Goal: Share content

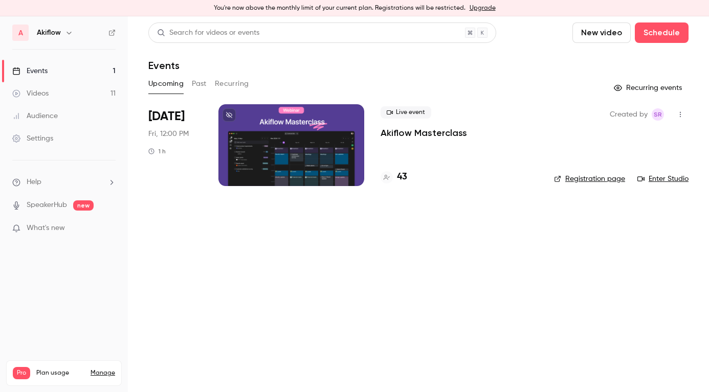
click at [683, 114] on icon "button" at bounding box center [680, 114] width 8 height 7
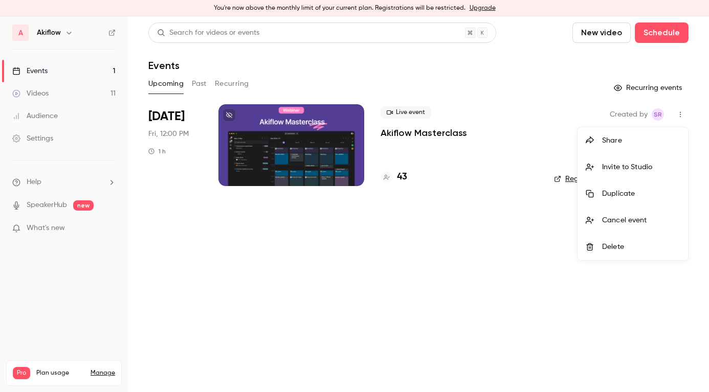
click at [646, 144] on div "Share" at bounding box center [641, 141] width 78 height 10
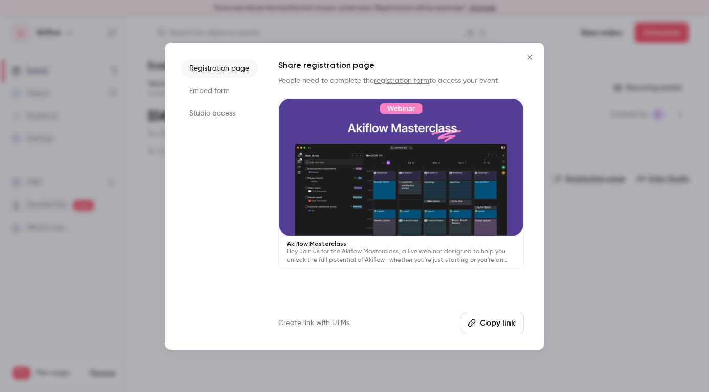
click at [500, 325] on button "Copy link" at bounding box center [492, 323] width 63 height 20
click at [527, 59] on icon "Close" at bounding box center [530, 57] width 12 height 8
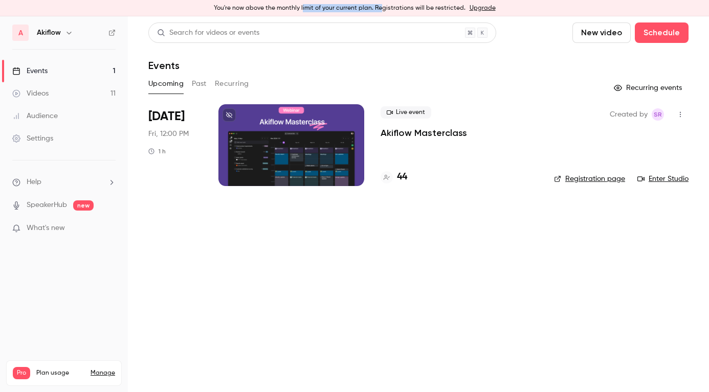
drag, startPoint x: 306, startPoint y: 7, endPoint x: 384, endPoint y: 7, distance: 77.2
click at [383, 7] on div "You're now above the monthly limit of your current plan. Registrations will be …" at bounding box center [354, 8] width 709 height 16
click at [384, 7] on div "You're now above the monthly limit of your current plan. Registrations will be …" at bounding box center [354, 8] width 709 height 16
drag, startPoint x: 380, startPoint y: 7, endPoint x: 459, endPoint y: 7, distance: 79.8
click at [459, 7] on div "You're now above the monthly limit of your current plan. Registrations will be …" at bounding box center [354, 8] width 709 height 16
